Goal: Information Seeking & Learning: Learn about a topic

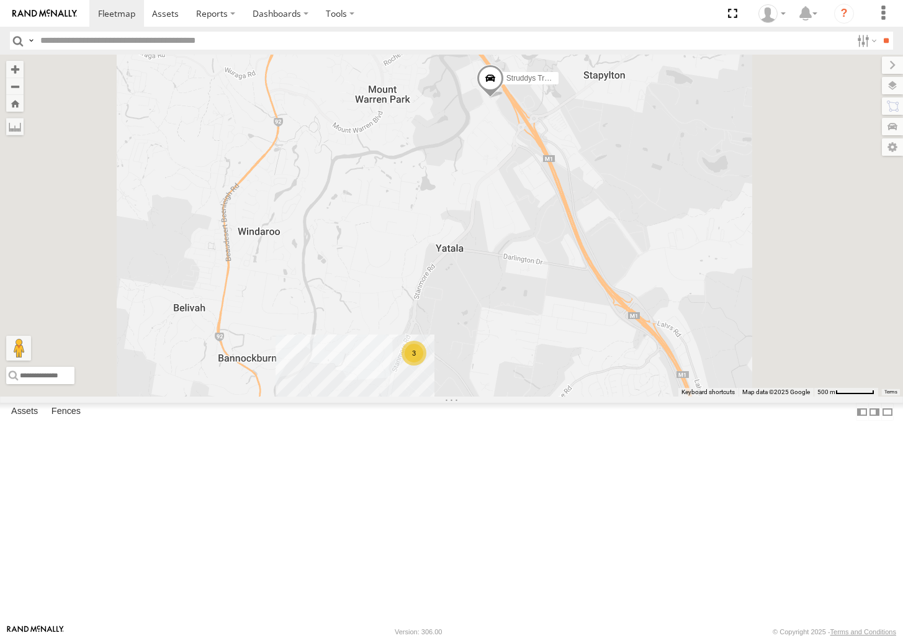
click at [0, 0] on div "Red Van - 286 HK8" at bounding box center [0, 0] width 0 height 0
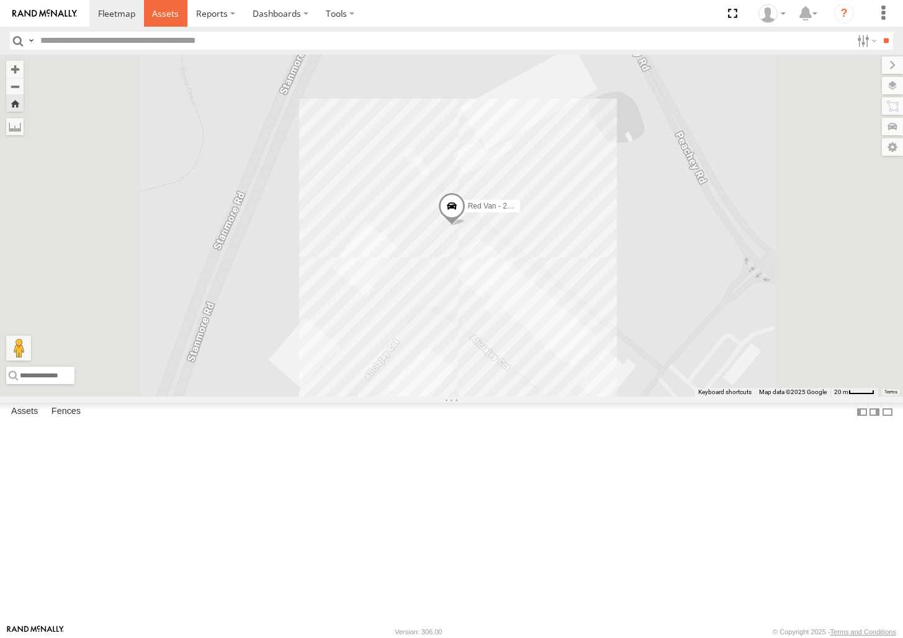
click at [171, 12] on span at bounding box center [165, 13] width 27 height 12
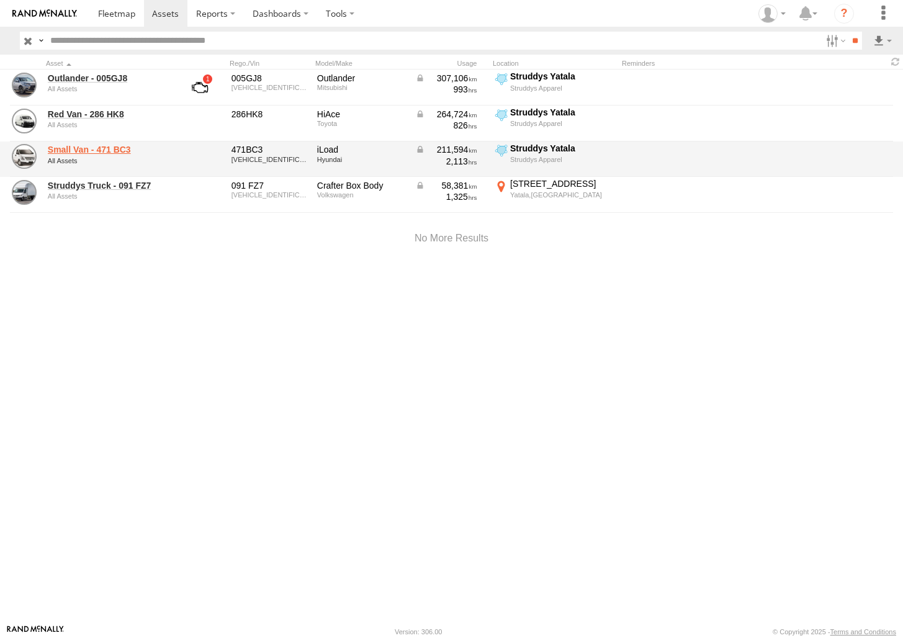
click at [100, 144] on link "Small Van - 471 BC3" at bounding box center [108, 149] width 120 height 11
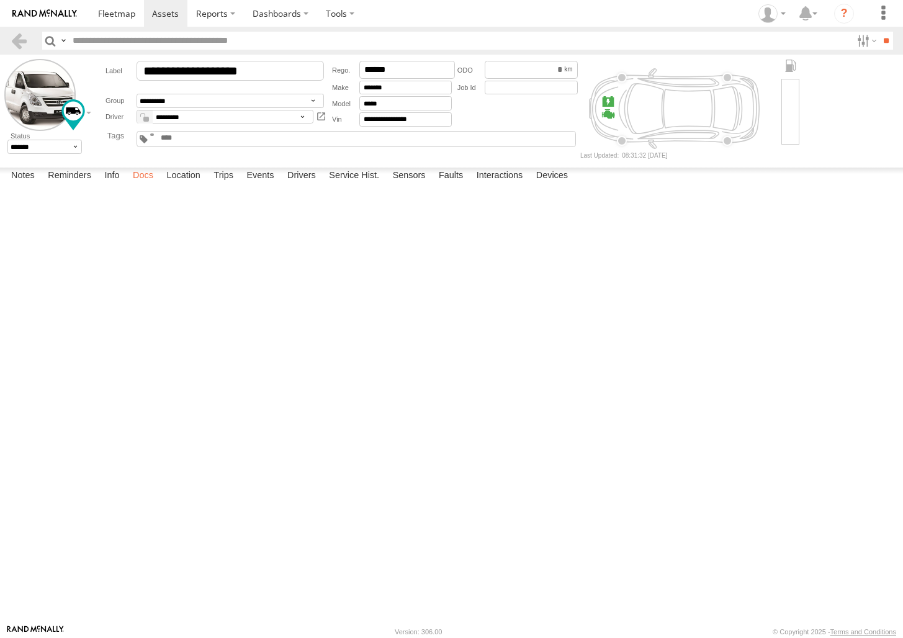
click at [148, 185] on label "Docs" at bounding box center [143, 176] width 33 height 17
click at [108, 185] on label "Info" at bounding box center [111, 176] width 27 height 17
click at [144, 185] on label "Docs" at bounding box center [143, 176] width 33 height 17
click at [186, 185] on label "Location" at bounding box center [183, 176] width 47 height 17
click at [305, 185] on label "Drivers" at bounding box center [301, 176] width 41 height 17
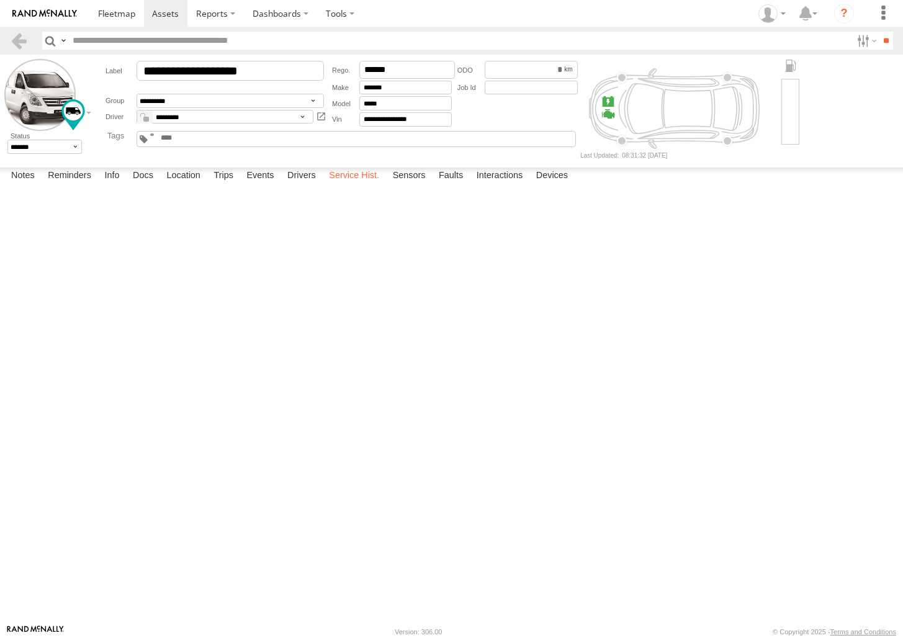
click at [338, 185] on label "Service Hist." at bounding box center [354, 176] width 63 height 17
drag, startPoint x: 411, startPoint y: 605, endPoint x: 416, endPoint y: 602, distance: 6.4
click at [411, 185] on label "Sensors" at bounding box center [409, 176] width 45 height 17
click at [452, 185] on label "Faults" at bounding box center [451, 176] width 37 height 17
click at [506, 185] on label "Interactions" at bounding box center [499, 176] width 59 height 17
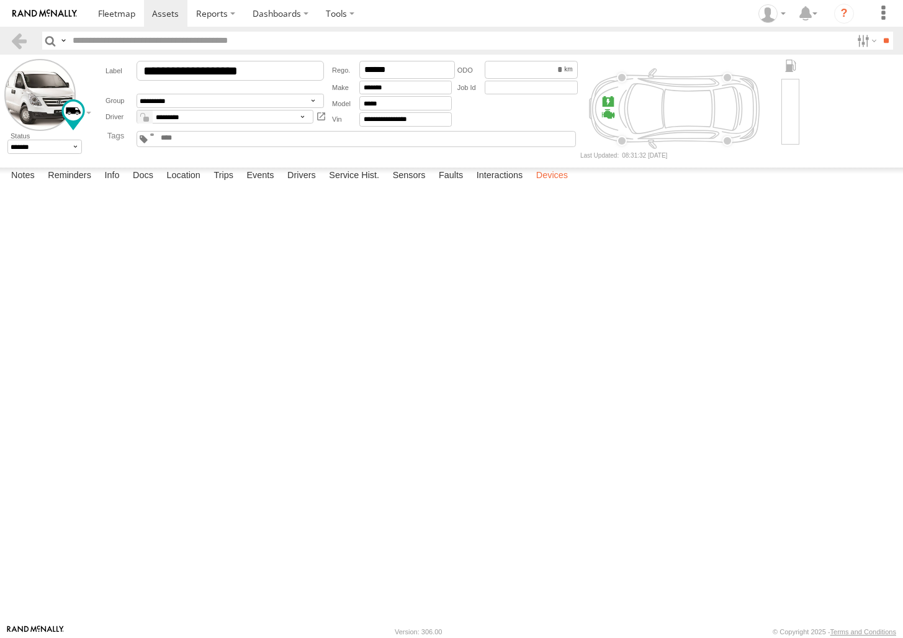
click at [551, 185] on label "Devices" at bounding box center [552, 176] width 44 height 17
click at [74, 185] on label "Reminders" at bounding box center [70, 176] width 56 height 17
click at [120, 185] on label "Info" at bounding box center [111, 176] width 27 height 17
click at [146, 185] on label "Docs" at bounding box center [143, 176] width 33 height 17
click at [114, 185] on label "Info" at bounding box center [111, 176] width 27 height 17
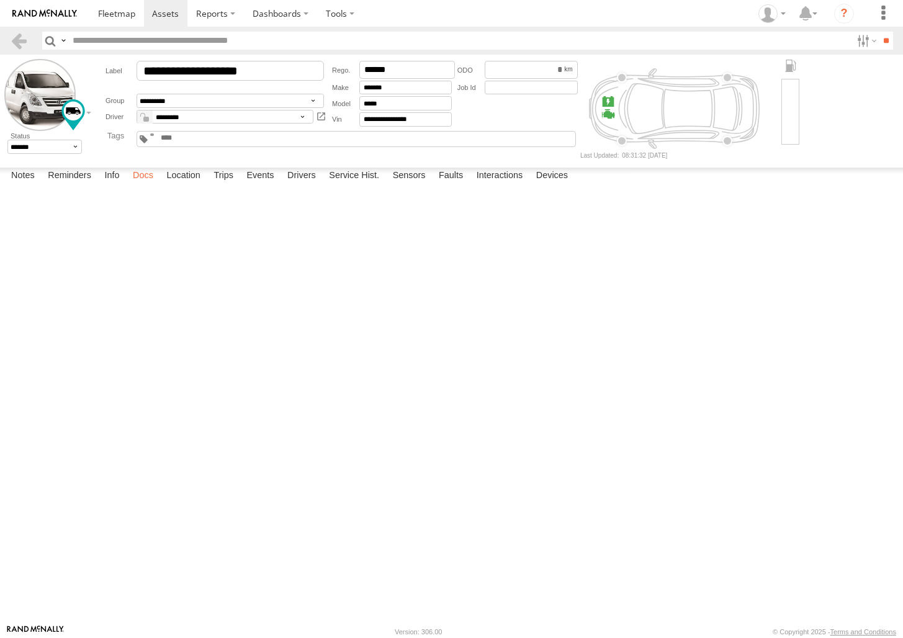
click at [146, 185] on label "Docs" at bounding box center [143, 176] width 33 height 17
click at [194, 185] on label "Location" at bounding box center [183, 176] width 47 height 17
click at [18, 185] on label "Notes" at bounding box center [23, 176] width 36 height 17
click at [60, 14] on img at bounding box center [44, 13] width 65 height 9
